Goal: Task Accomplishment & Management: Use online tool/utility

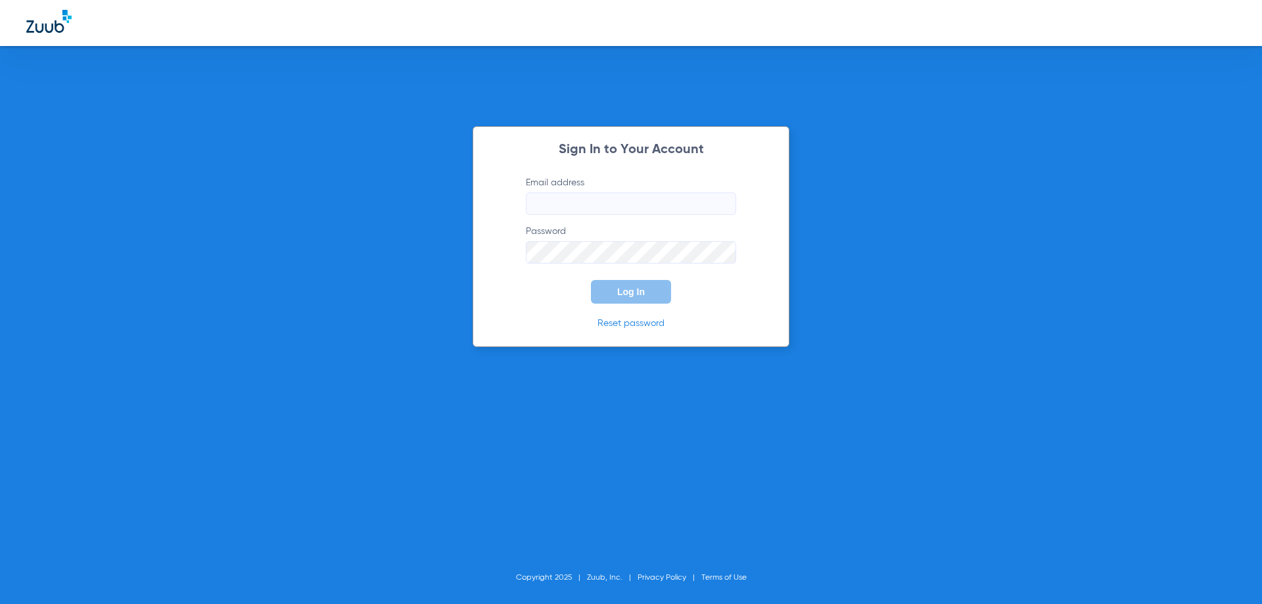
type input "[EMAIL_ADDRESS][DOMAIN_NAME]"
click at [668, 291] on button "Log In" at bounding box center [631, 292] width 80 height 24
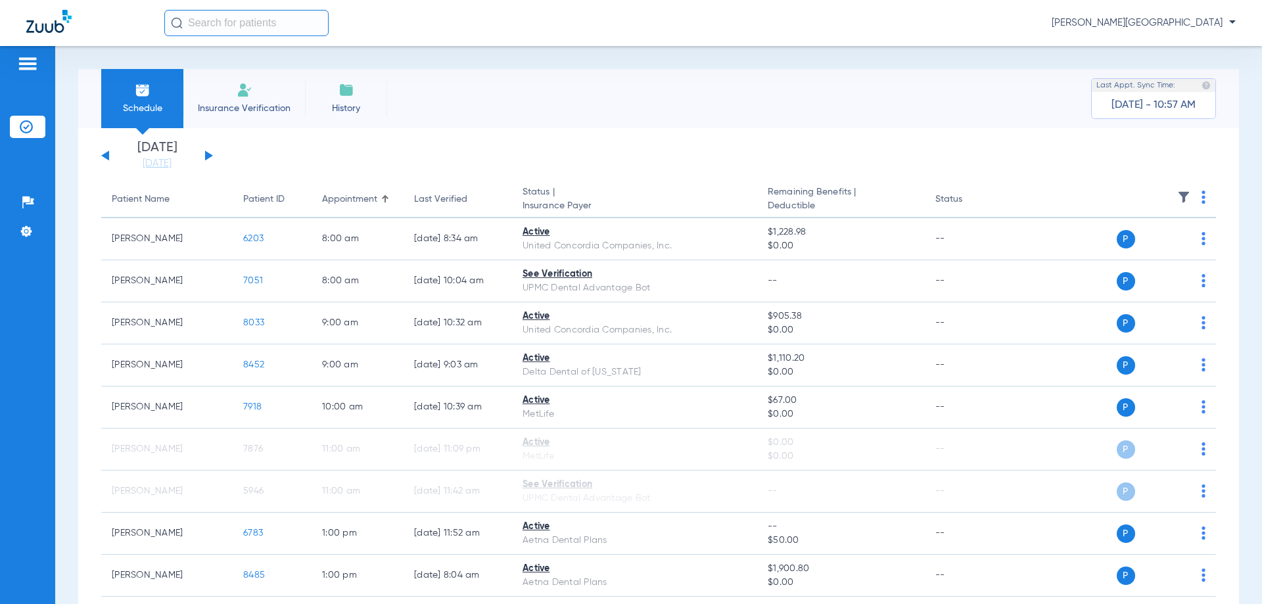
click at [204, 160] on div "Monday 06-09-2025 Tuesday 06-10-2025 Wednesday 06-11-2025 Thursday 06-12-2025 F…" at bounding box center [157, 155] width 112 height 29
click at [207, 156] on button at bounding box center [209, 155] width 8 height 10
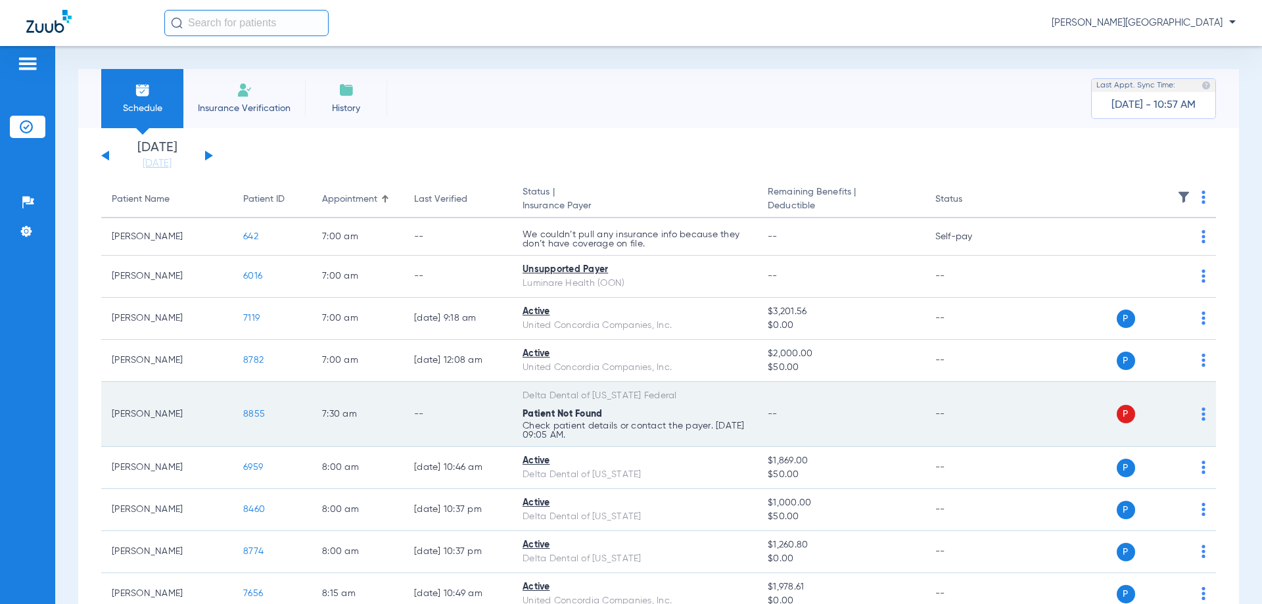
click at [253, 414] on span "8855" at bounding box center [254, 413] width 22 height 9
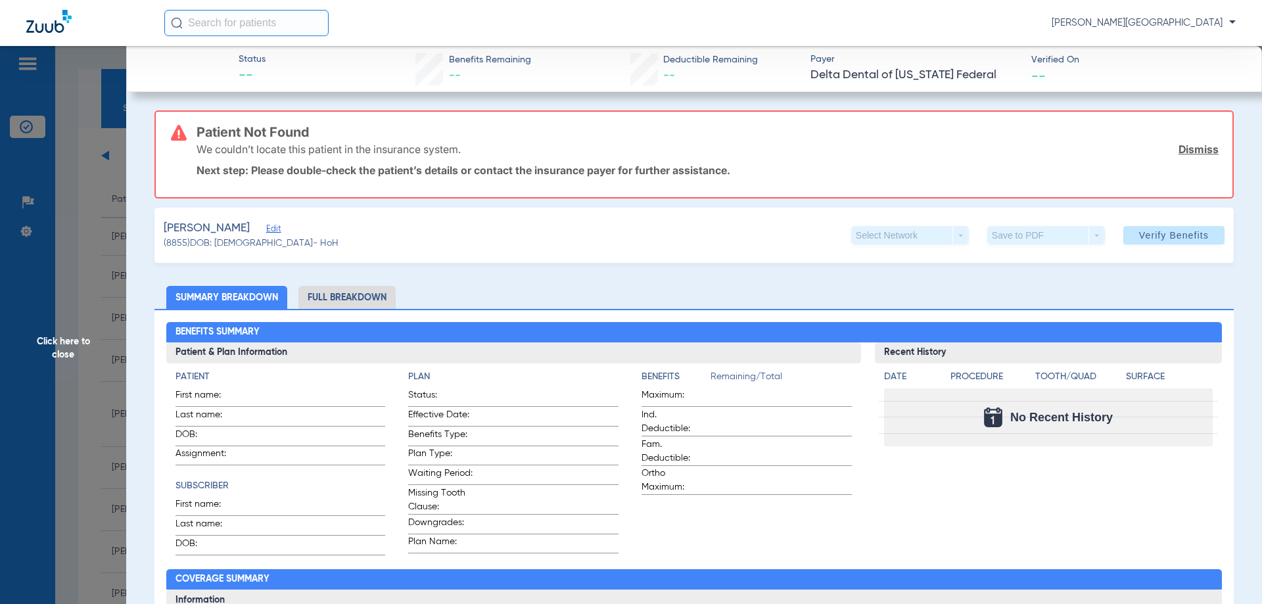
click at [341, 304] on li "Full Breakdown" at bounding box center [346, 297] width 97 height 23
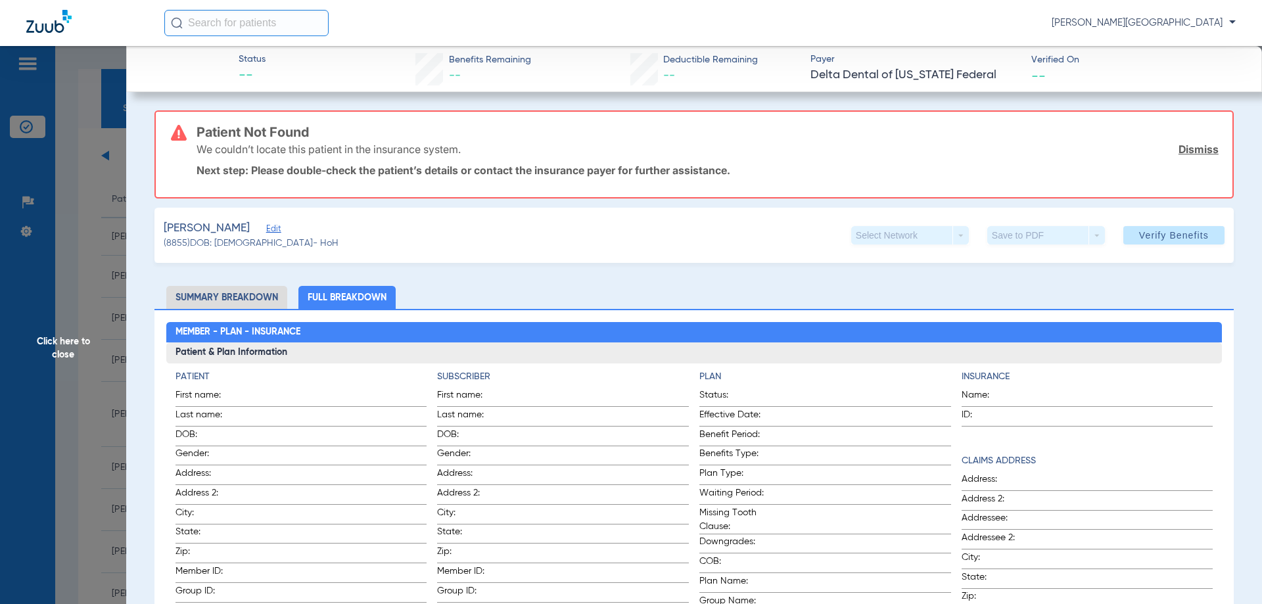
click at [68, 353] on span "Click here to close" at bounding box center [63, 348] width 126 height 604
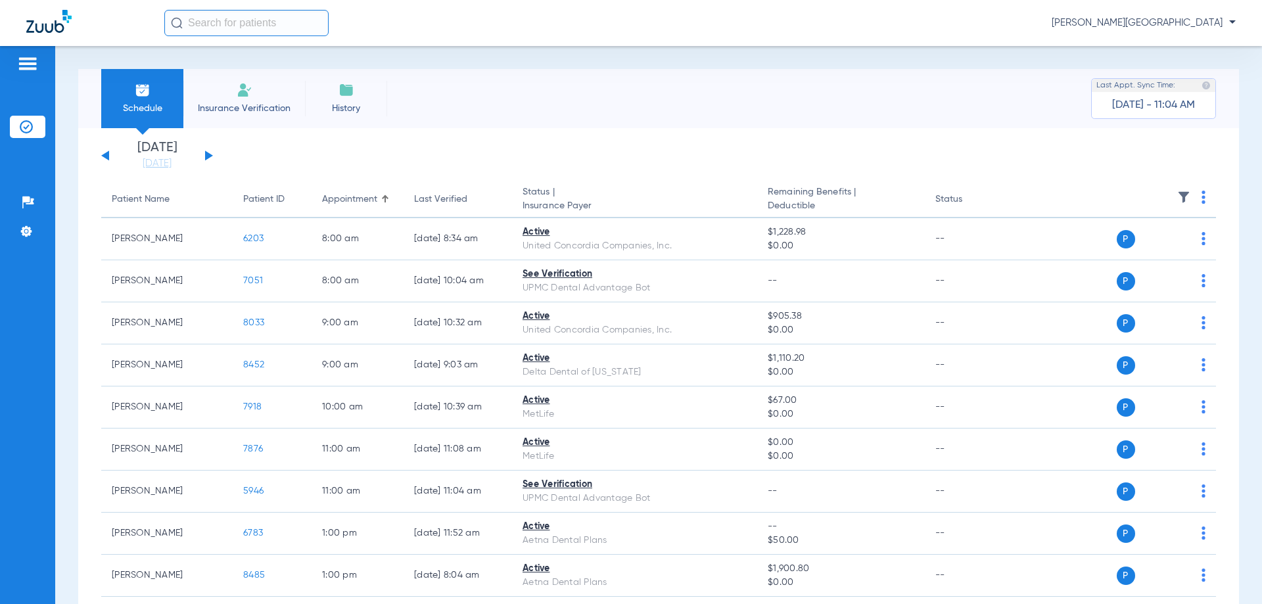
click at [206, 156] on button at bounding box center [209, 155] width 8 height 10
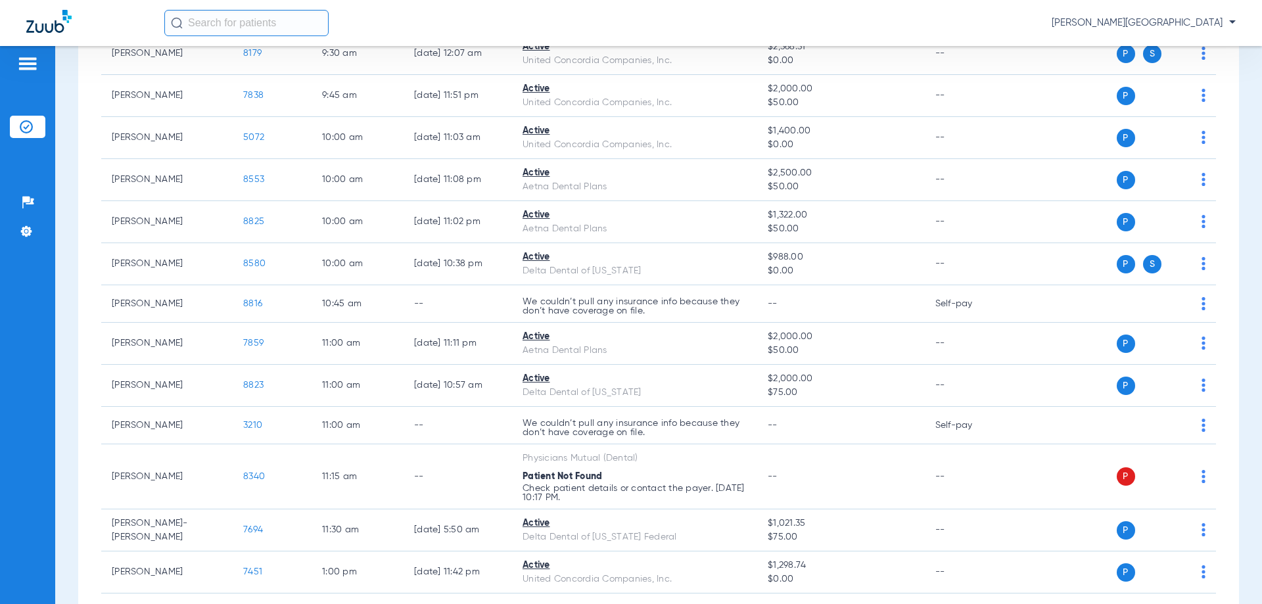
scroll to position [788, 0]
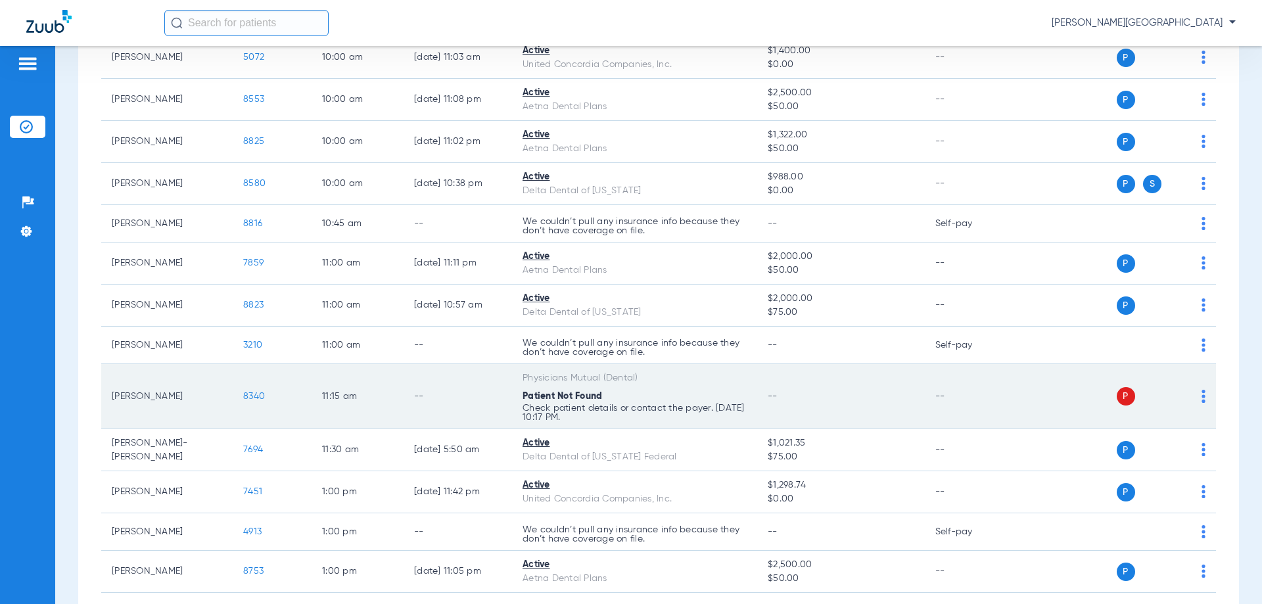
click at [259, 395] on span "8340" at bounding box center [254, 396] width 22 height 9
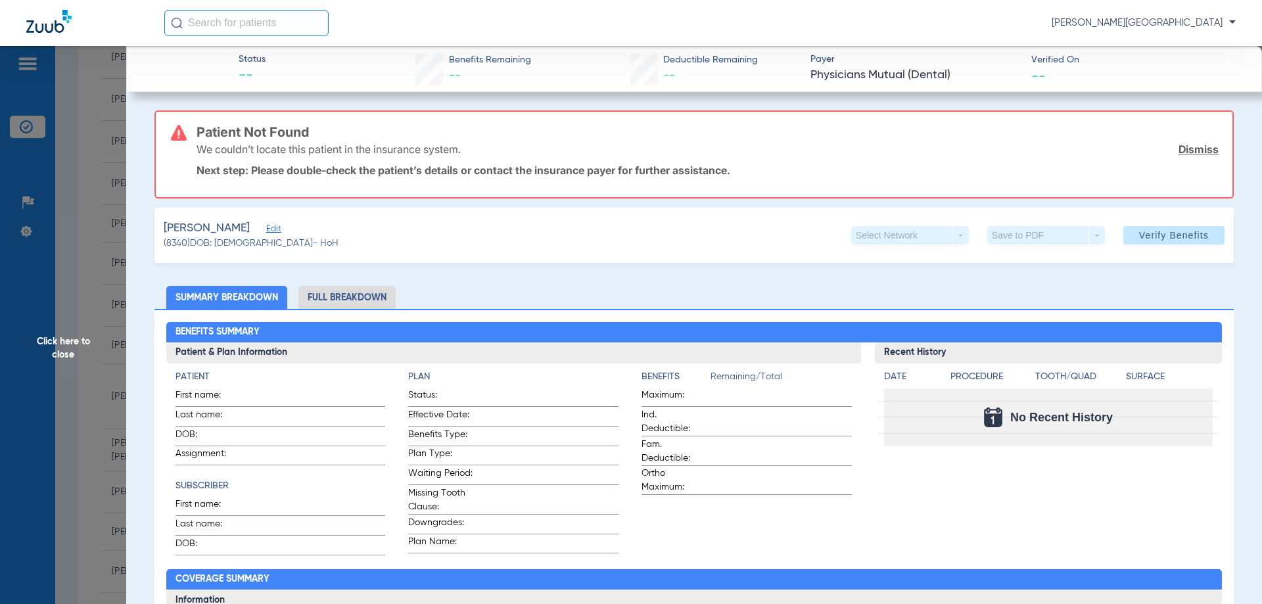
click at [62, 342] on span "Click here to close" at bounding box center [63, 348] width 126 height 604
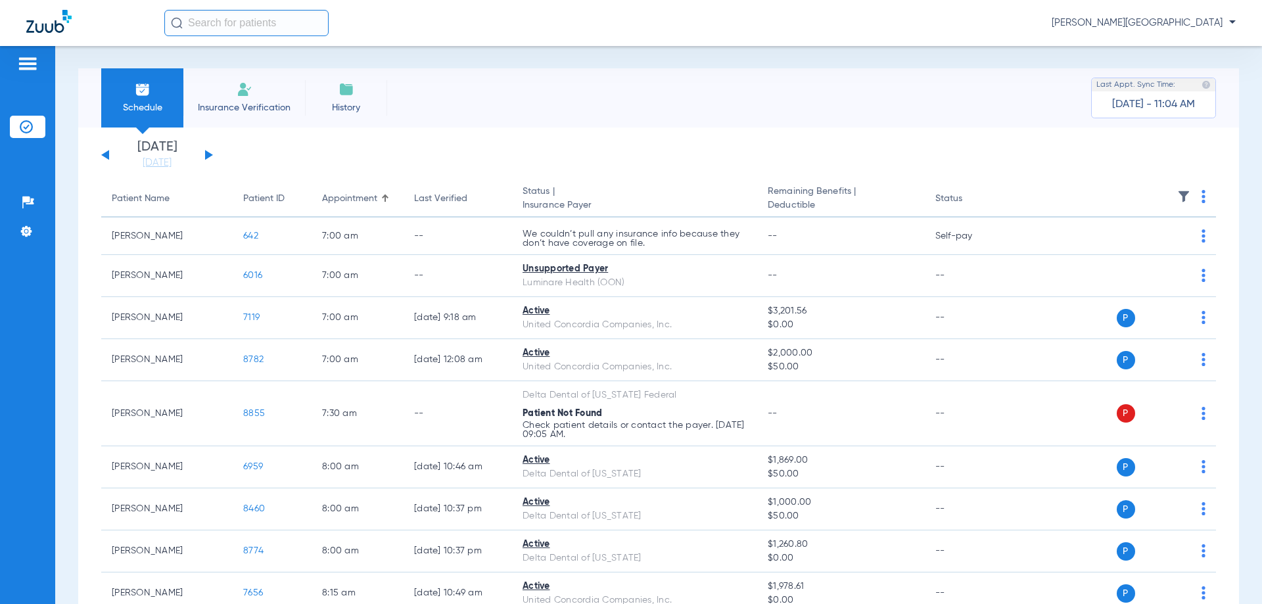
scroll to position [0, 0]
click at [203, 153] on div "[DATE] [DATE] [DATE] [DATE] [DATE] [DATE] [DATE] [DATE] [DATE] [DATE] [DATE] [D…" at bounding box center [157, 155] width 112 height 29
click at [207, 153] on button at bounding box center [209, 155] width 8 height 10
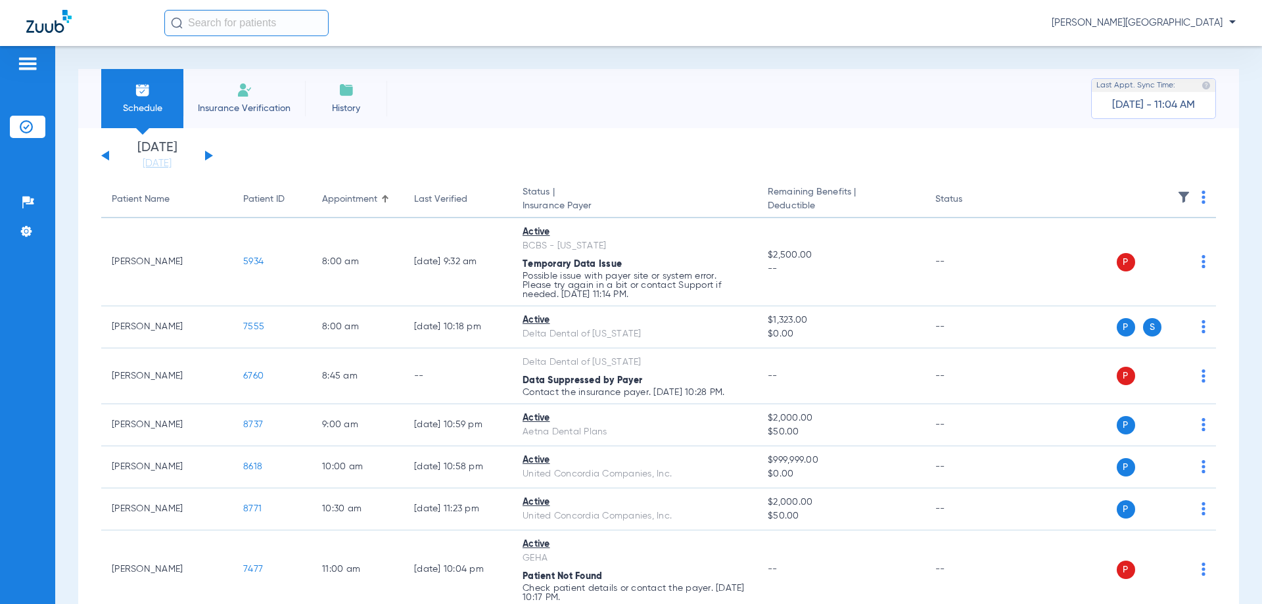
click at [207, 153] on button at bounding box center [209, 155] width 8 height 10
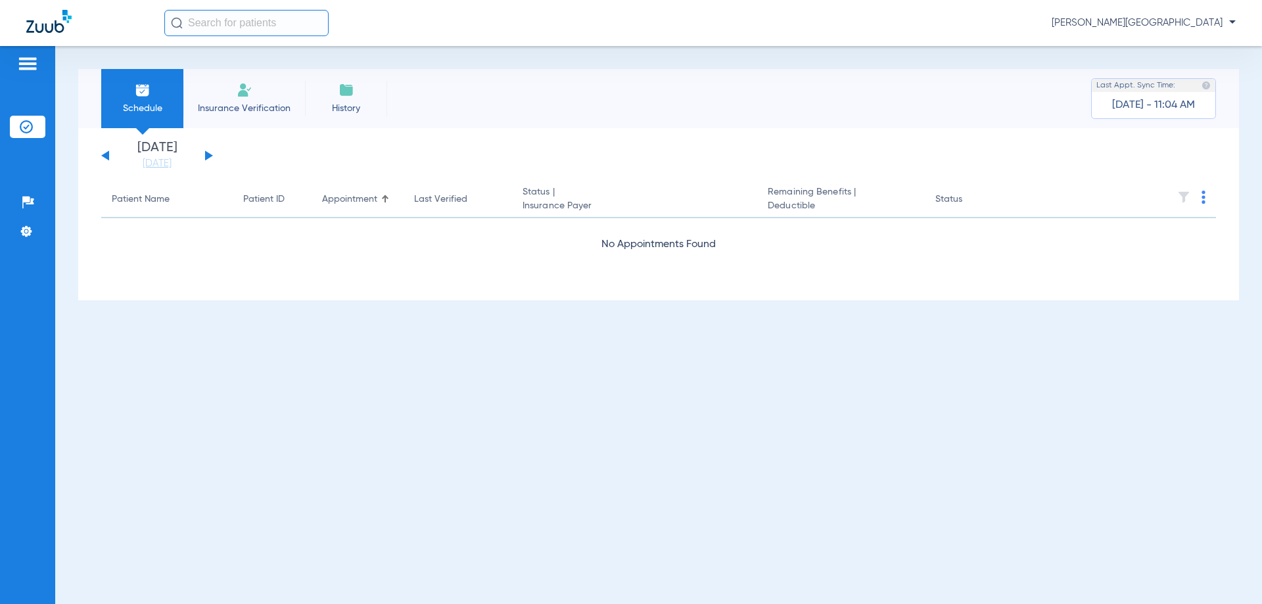
click at [207, 153] on button at bounding box center [209, 155] width 8 height 10
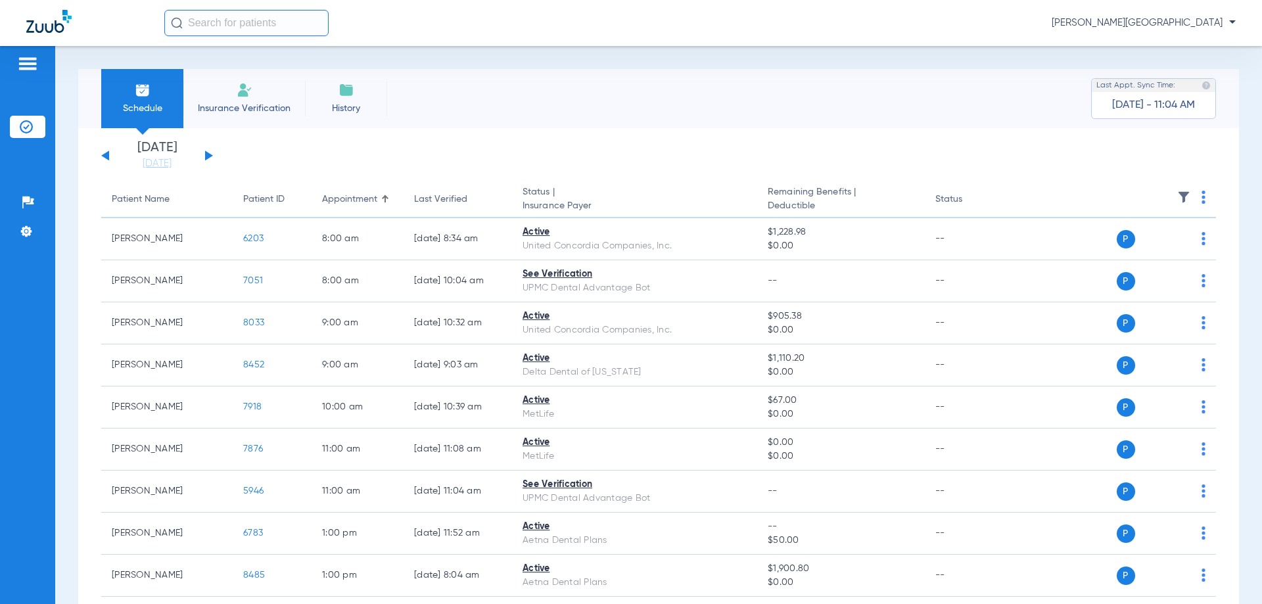
click at [209, 154] on button at bounding box center [209, 155] width 8 height 10
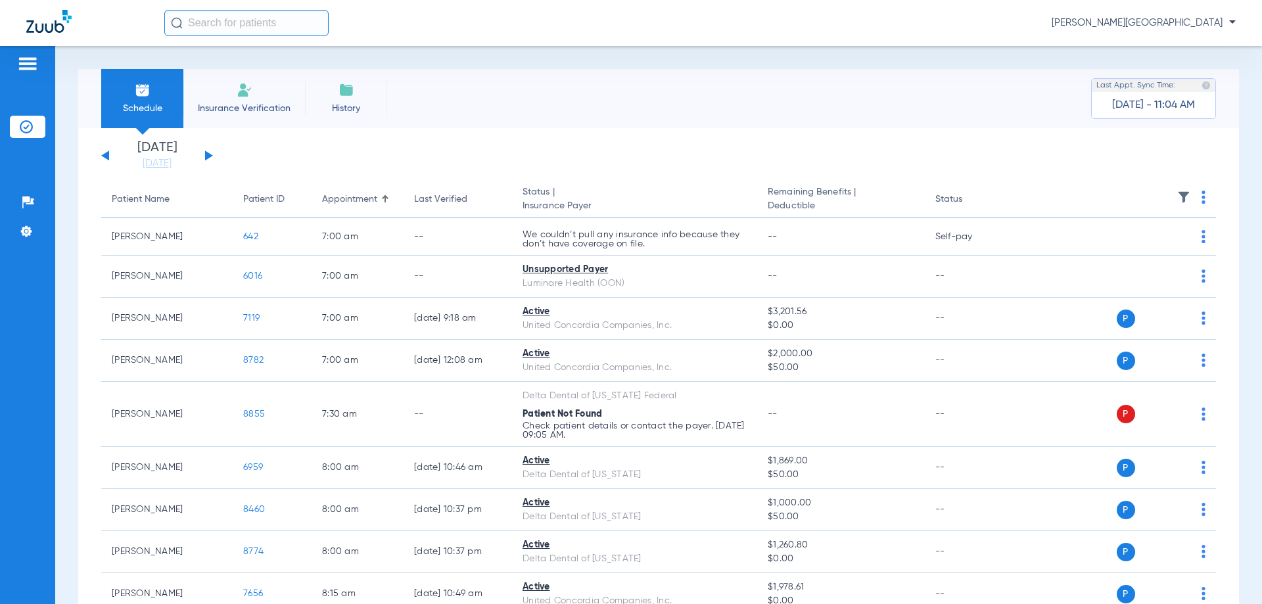
click at [208, 154] on button at bounding box center [209, 155] width 8 height 10
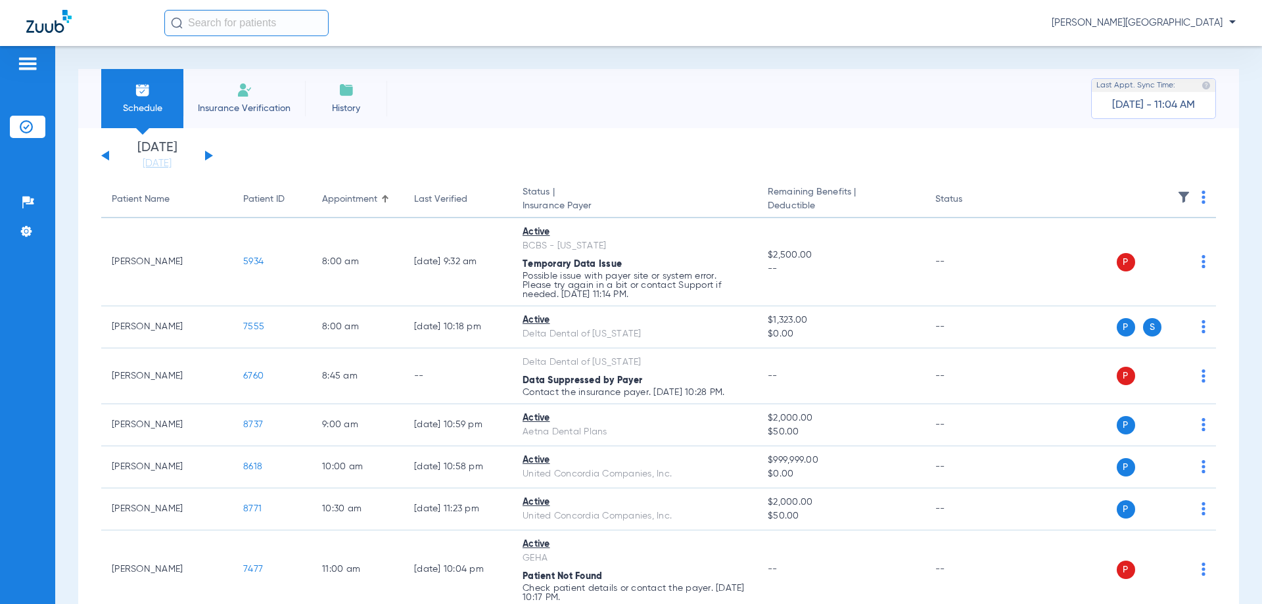
click at [208, 154] on button at bounding box center [209, 155] width 8 height 10
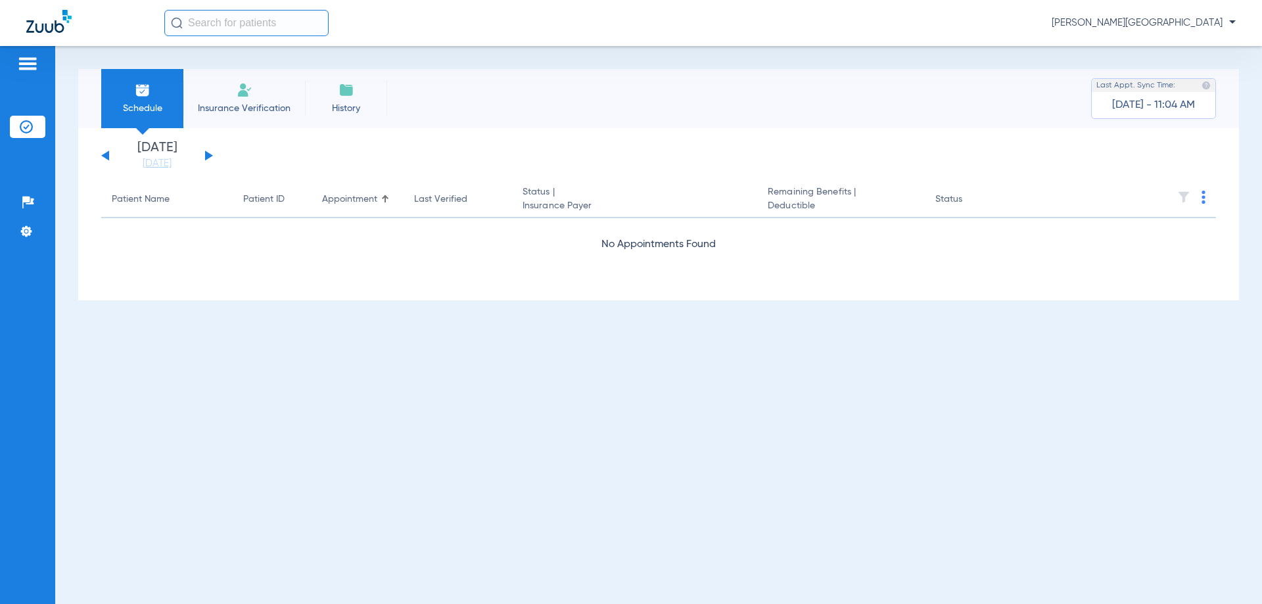
click at [208, 154] on button at bounding box center [209, 155] width 8 height 10
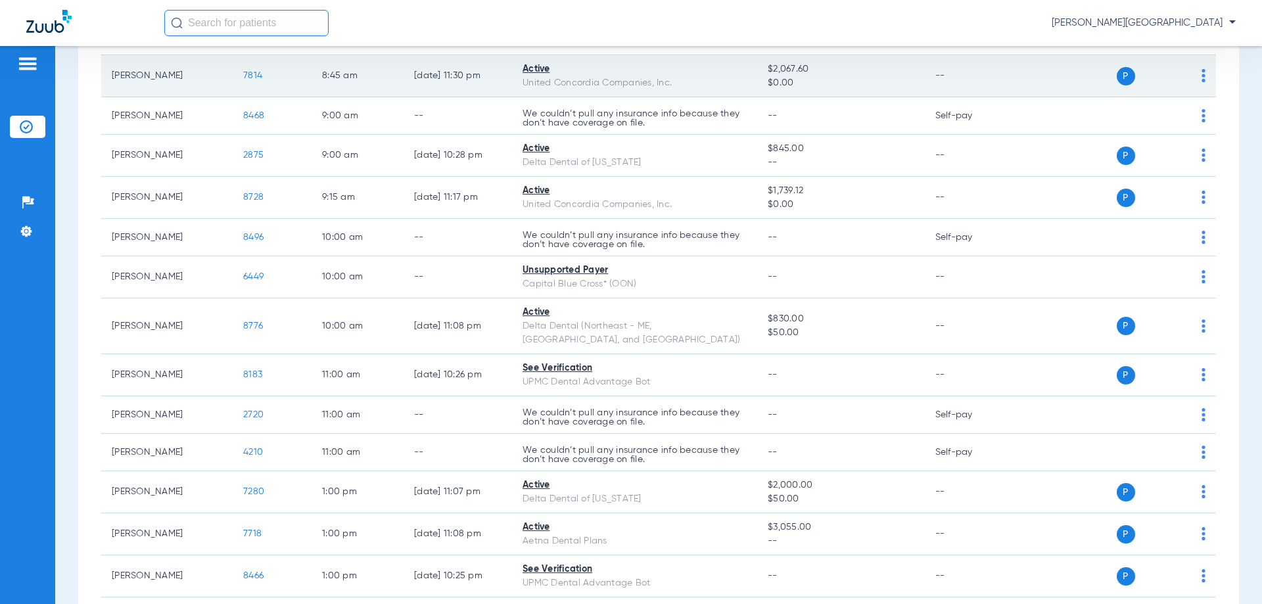
scroll to position [460, 0]
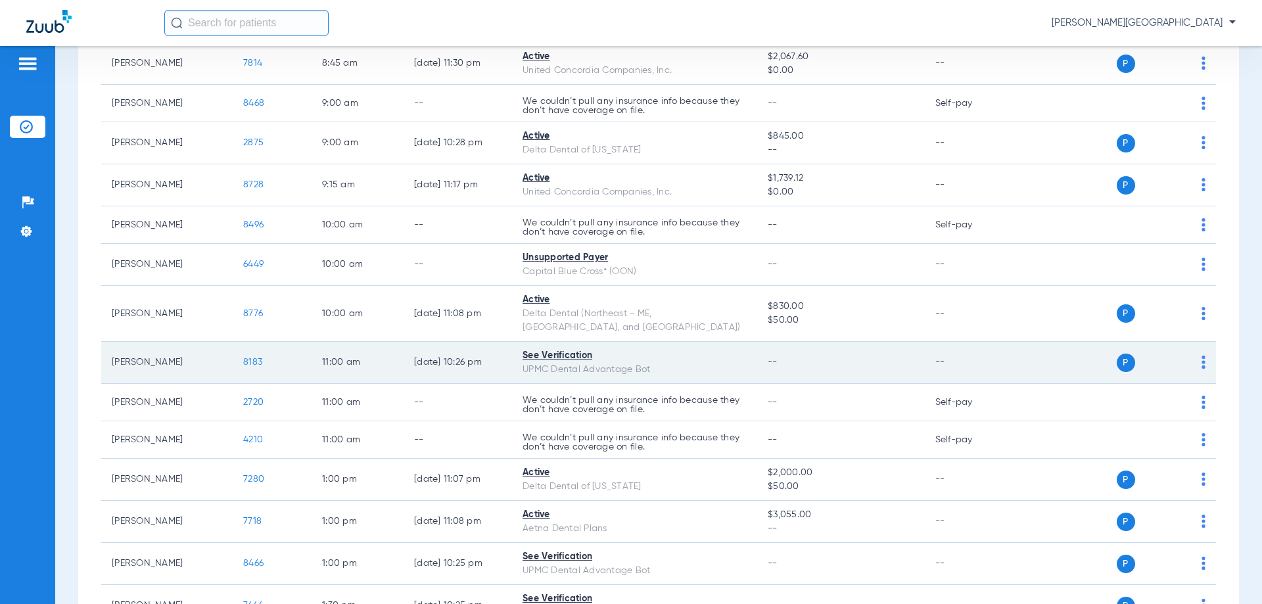
click at [254, 357] on span "8183" at bounding box center [252, 361] width 19 height 9
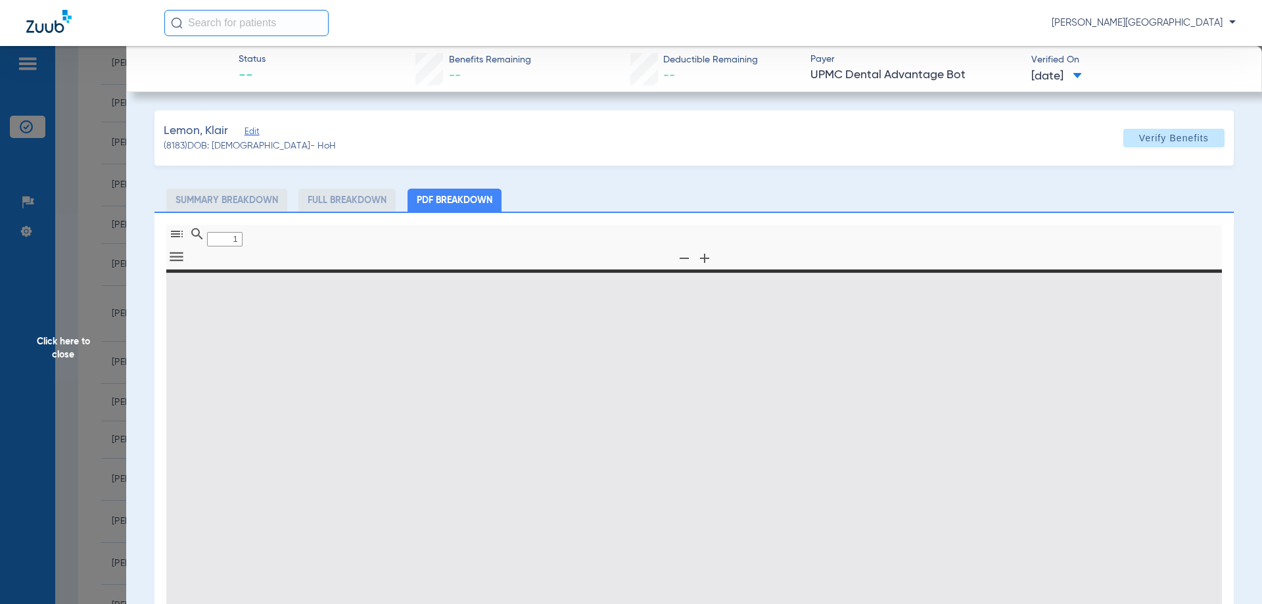
type input "0"
select select "page-width"
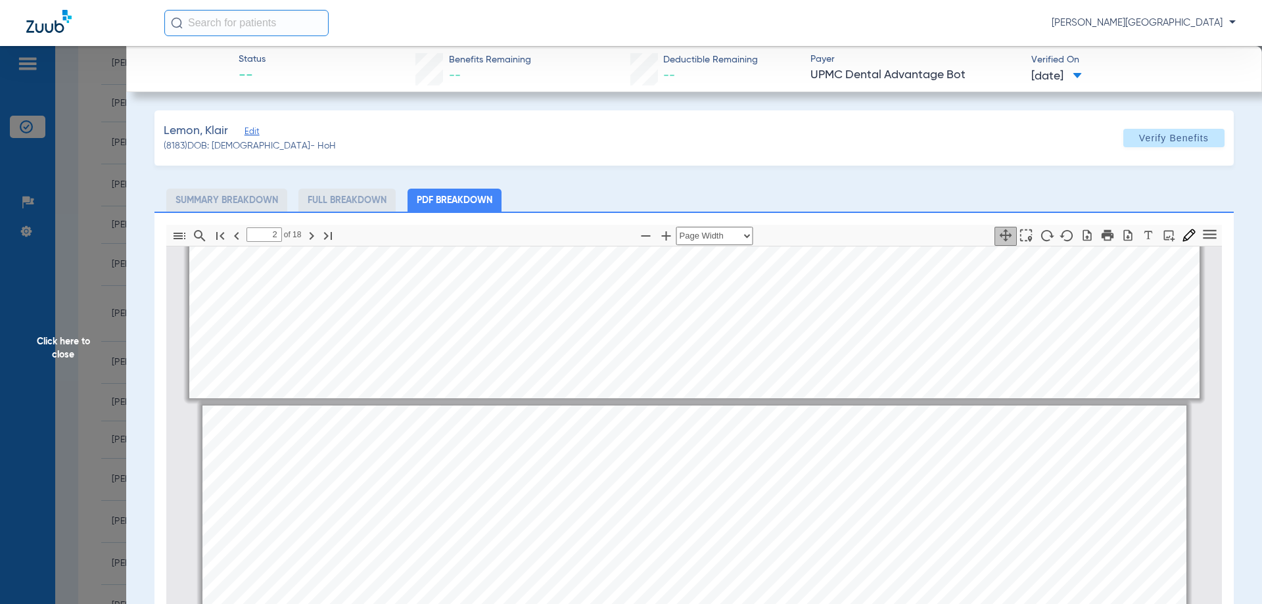
scroll to position [1255, 0]
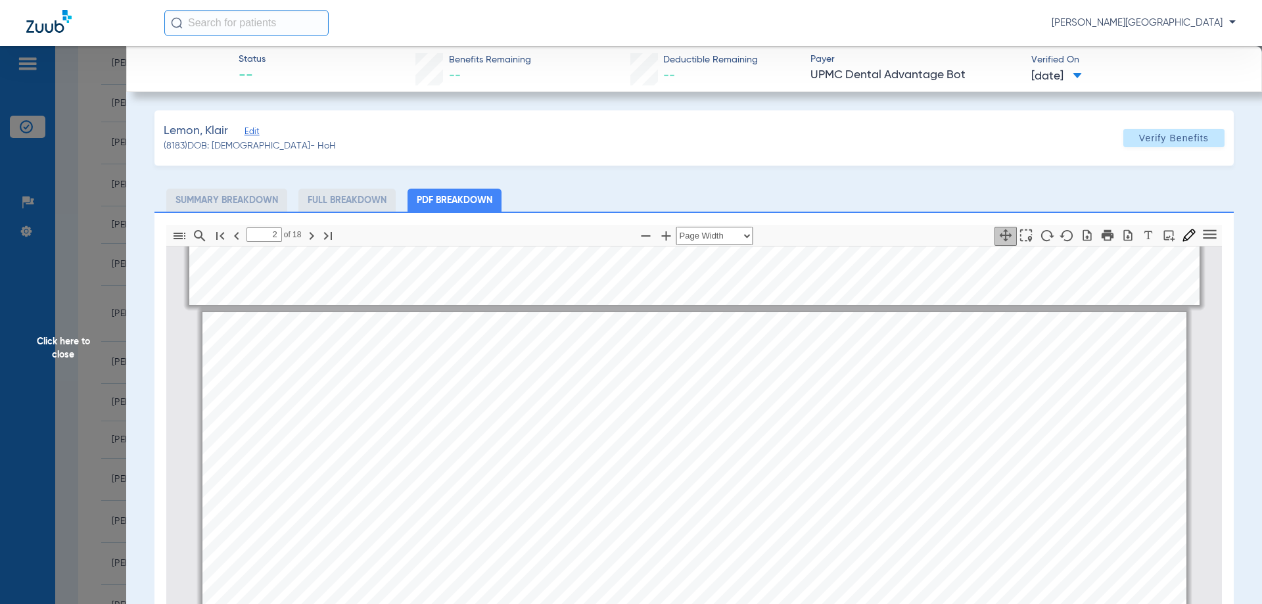
type input "1"
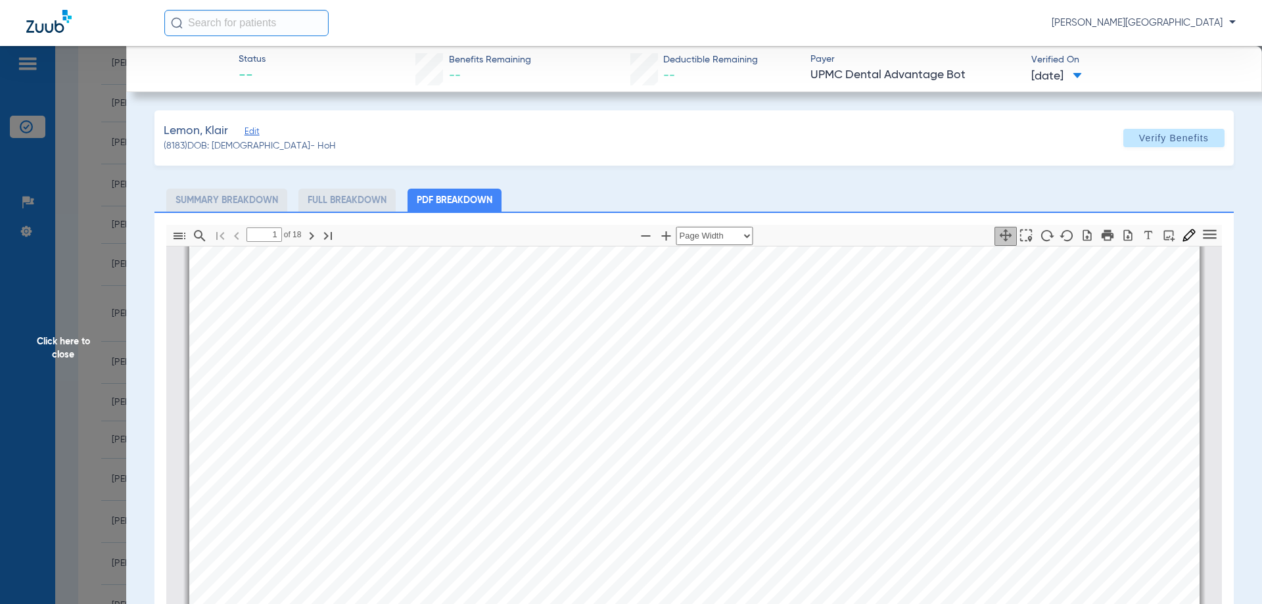
scroll to position [138, 0]
click at [64, 345] on span "Click here to close" at bounding box center [63, 348] width 126 height 604
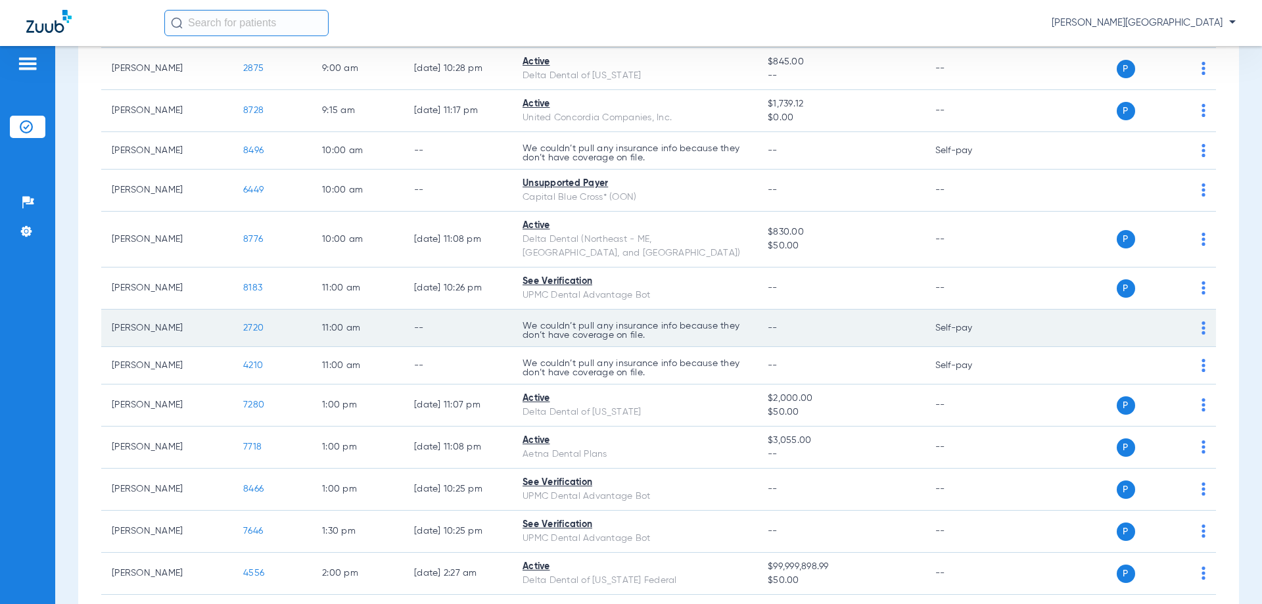
scroll to position [721, 0]
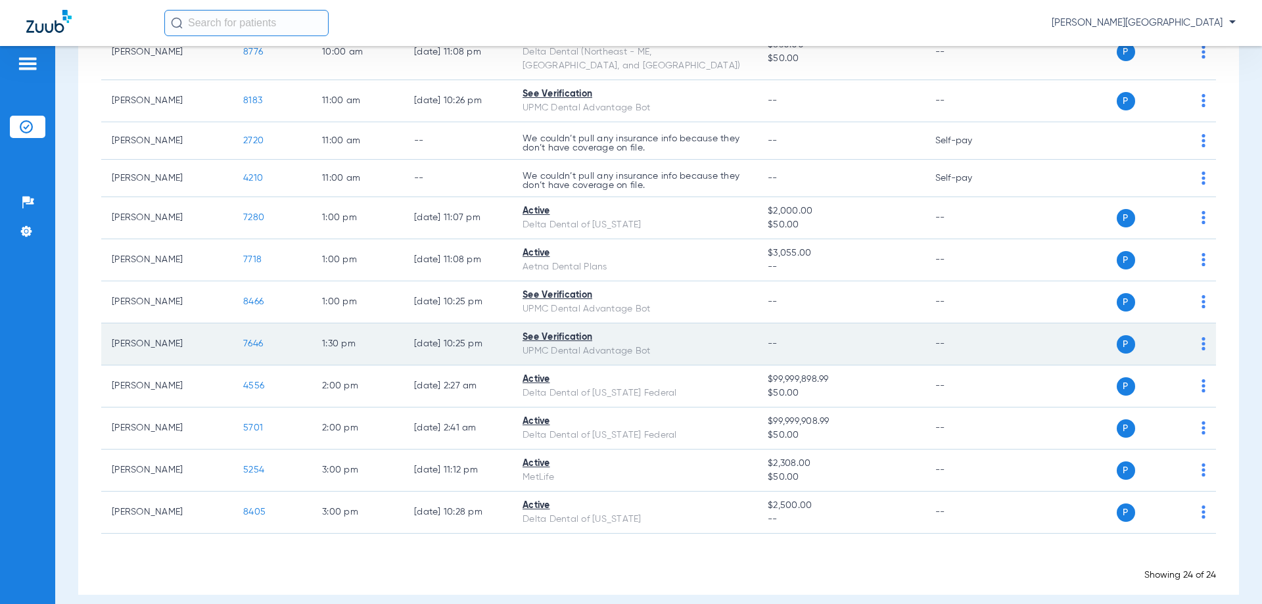
click at [248, 339] on span "7646" at bounding box center [253, 343] width 20 height 9
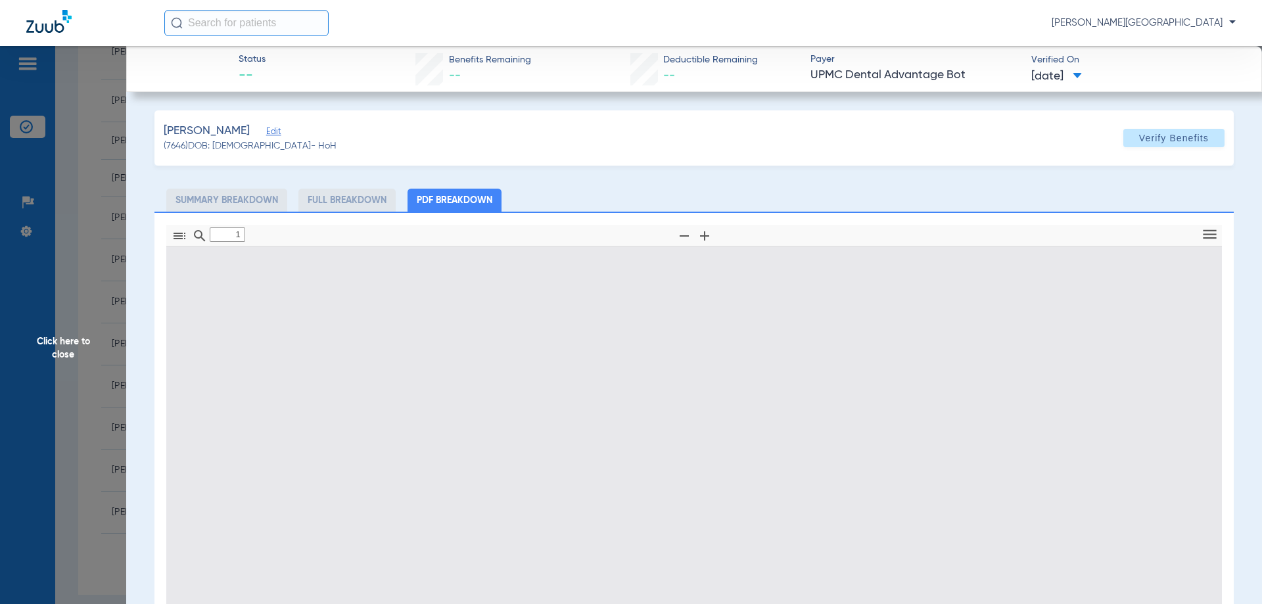
type input "0"
select select "page-width"
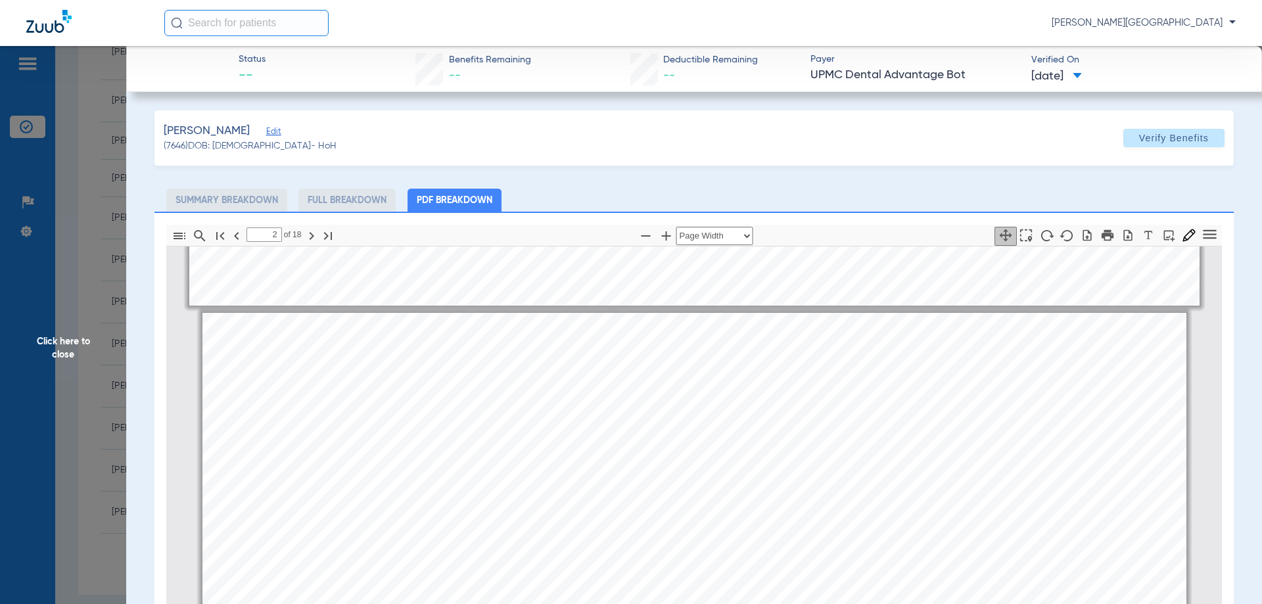
scroll to position [1386, 0]
type input "1"
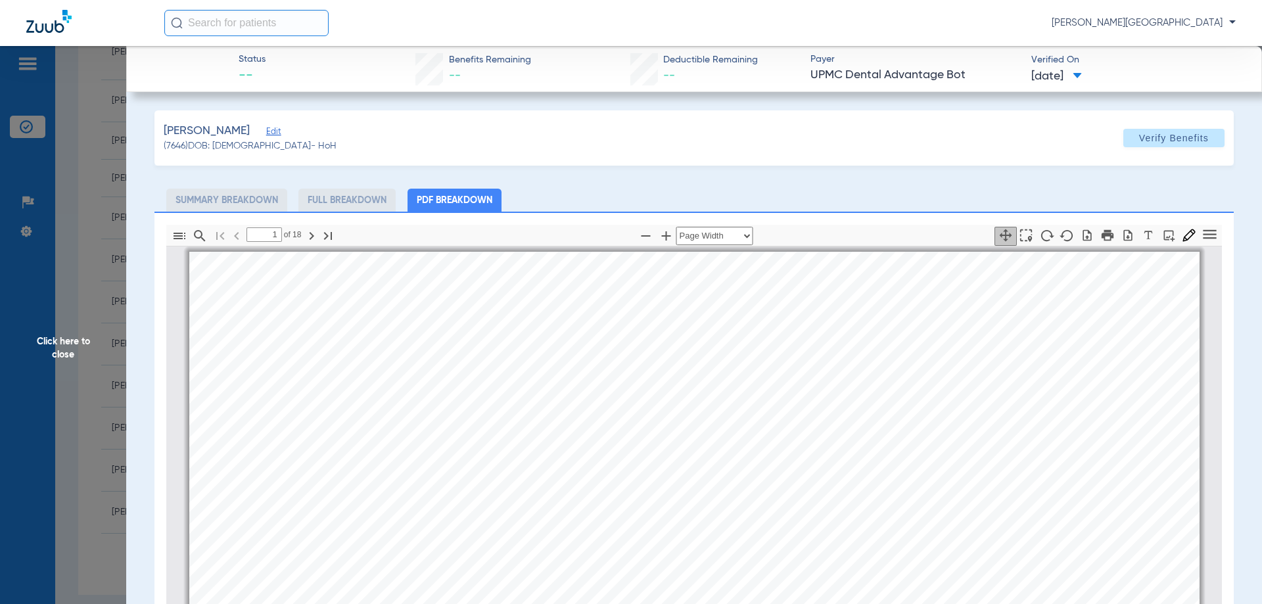
scroll to position [0, 0]
click at [57, 345] on span "Click here to close" at bounding box center [63, 348] width 126 height 604
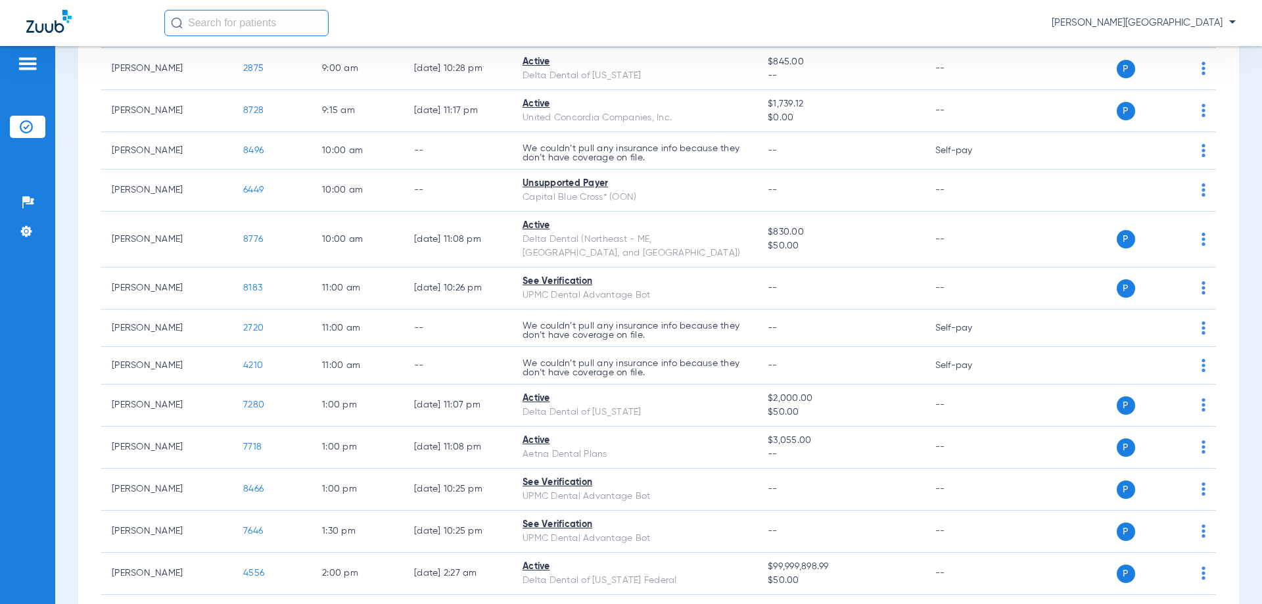
scroll to position [327, 0]
